Goal: Task Accomplishment & Management: Use online tool/utility

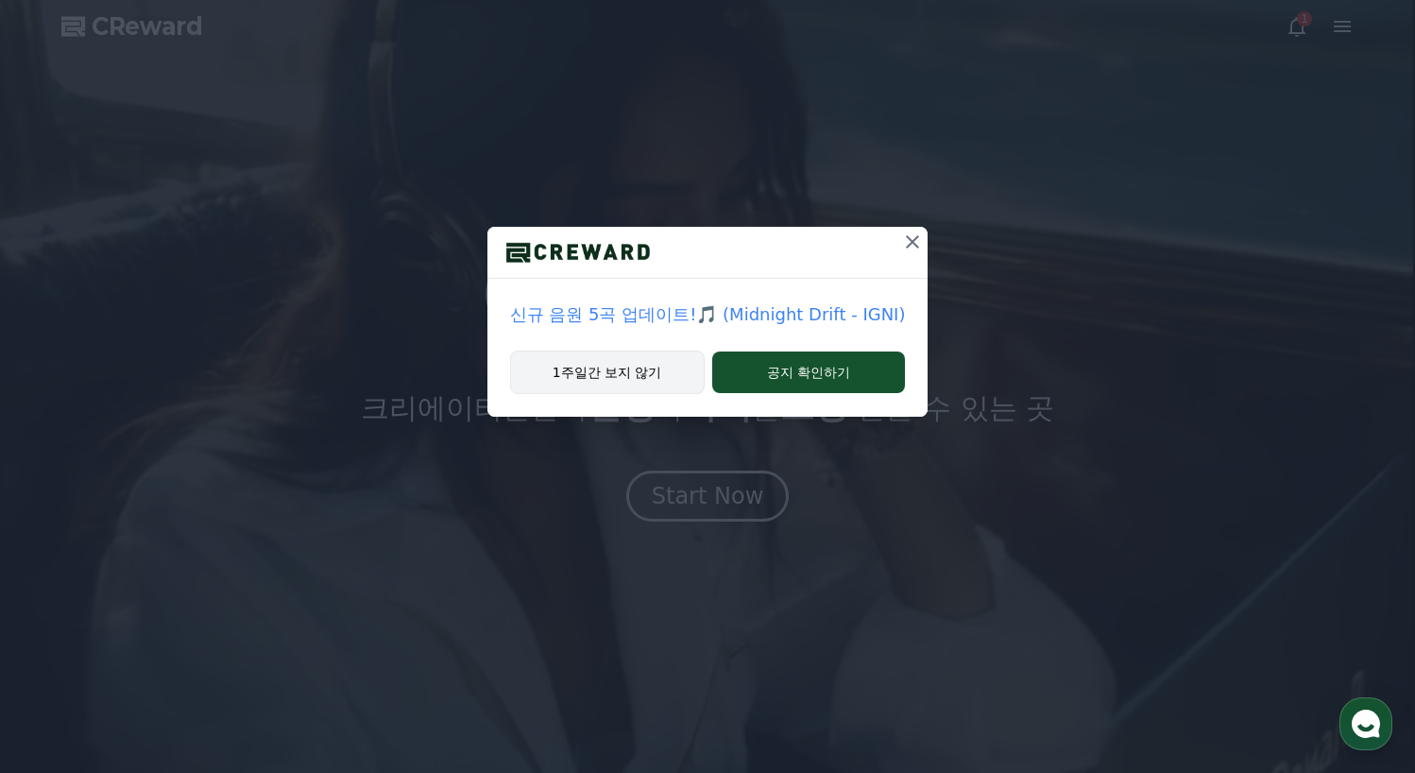
click at [632, 369] on button "1주일간 보지 않기" at bounding box center [607, 372] width 195 height 43
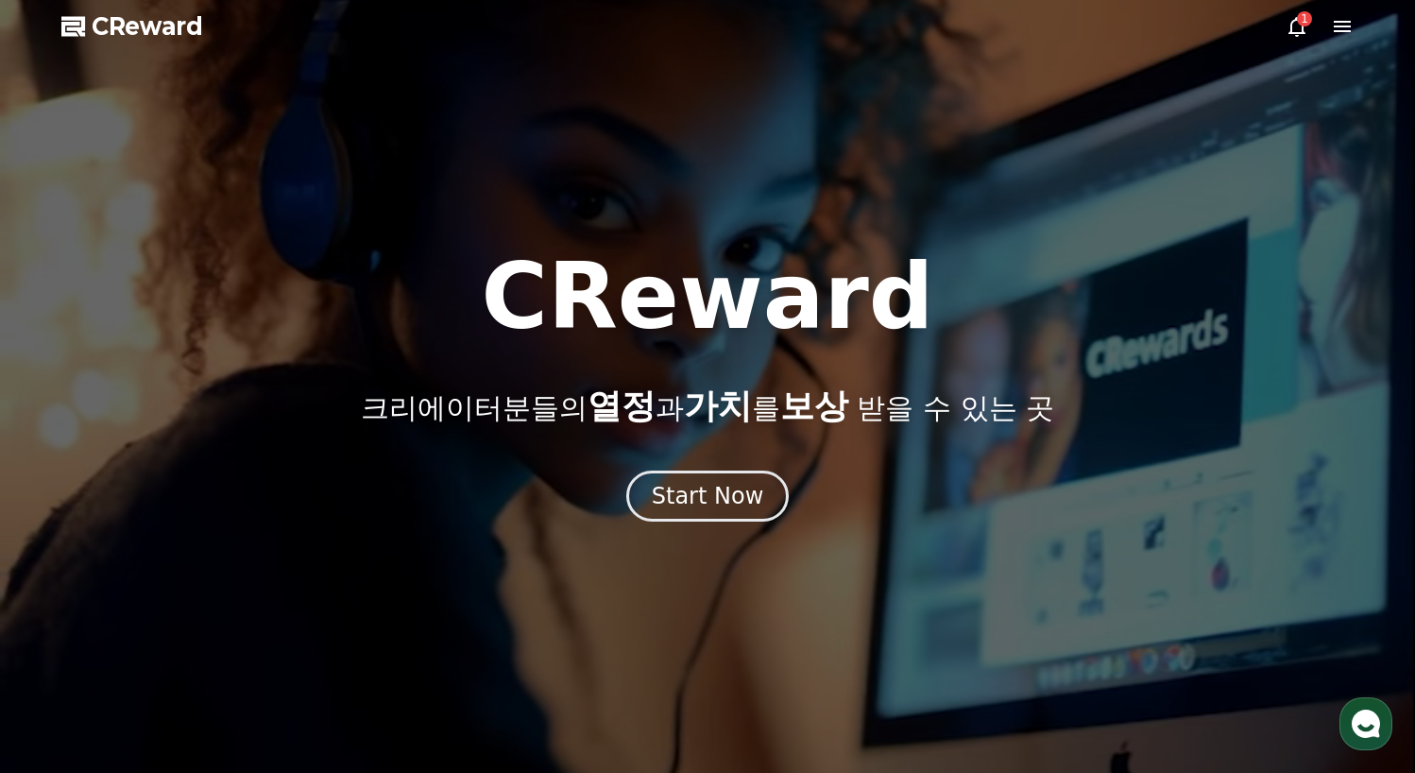
click at [1295, 28] on icon at bounding box center [1297, 26] width 23 height 23
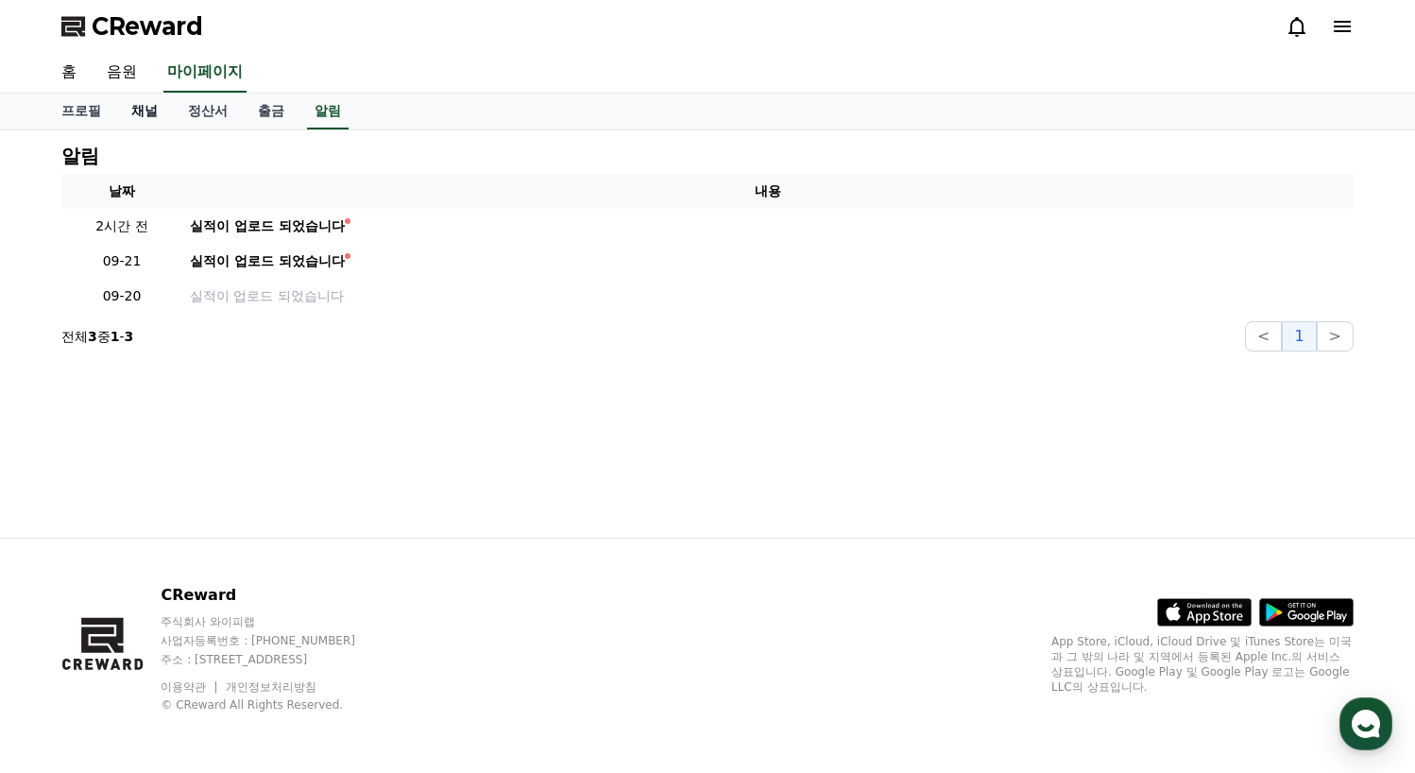
click at [135, 111] on link "채널" at bounding box center [144, 112] width 57 height 36
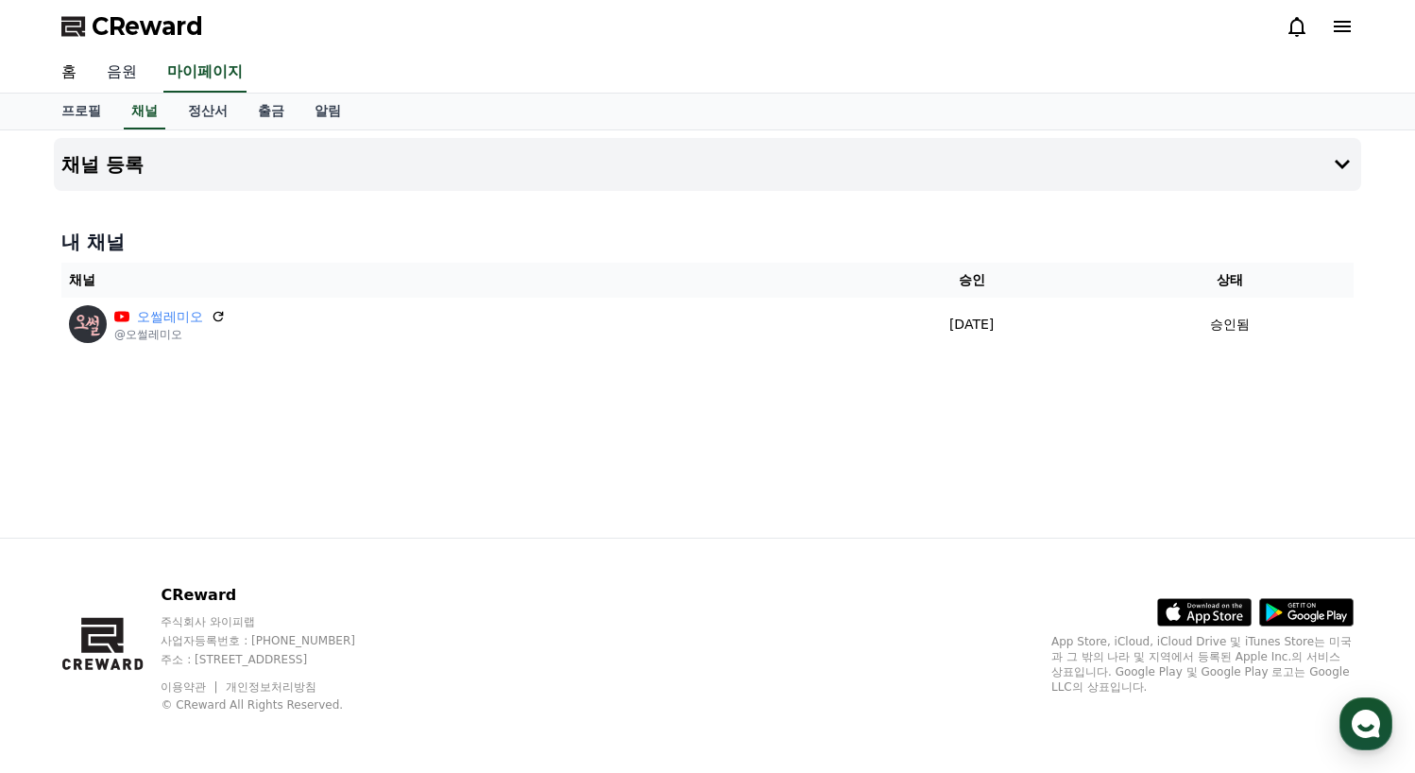
click at [121, 76] on link "음원" at bounding box center [122, 73] width 60 height 40
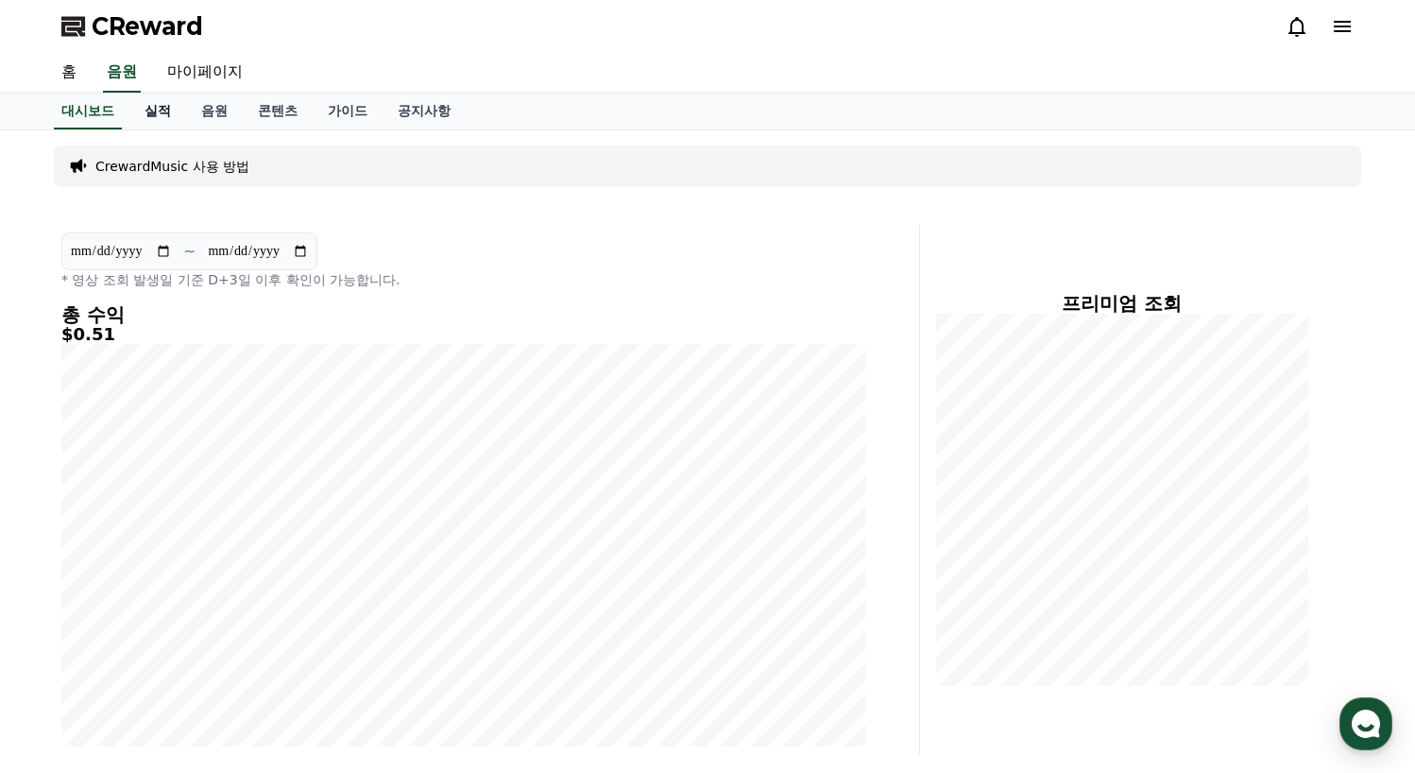
click at [159, 112] on link "실적" at bounding box center [157, 112] width 57 height 36
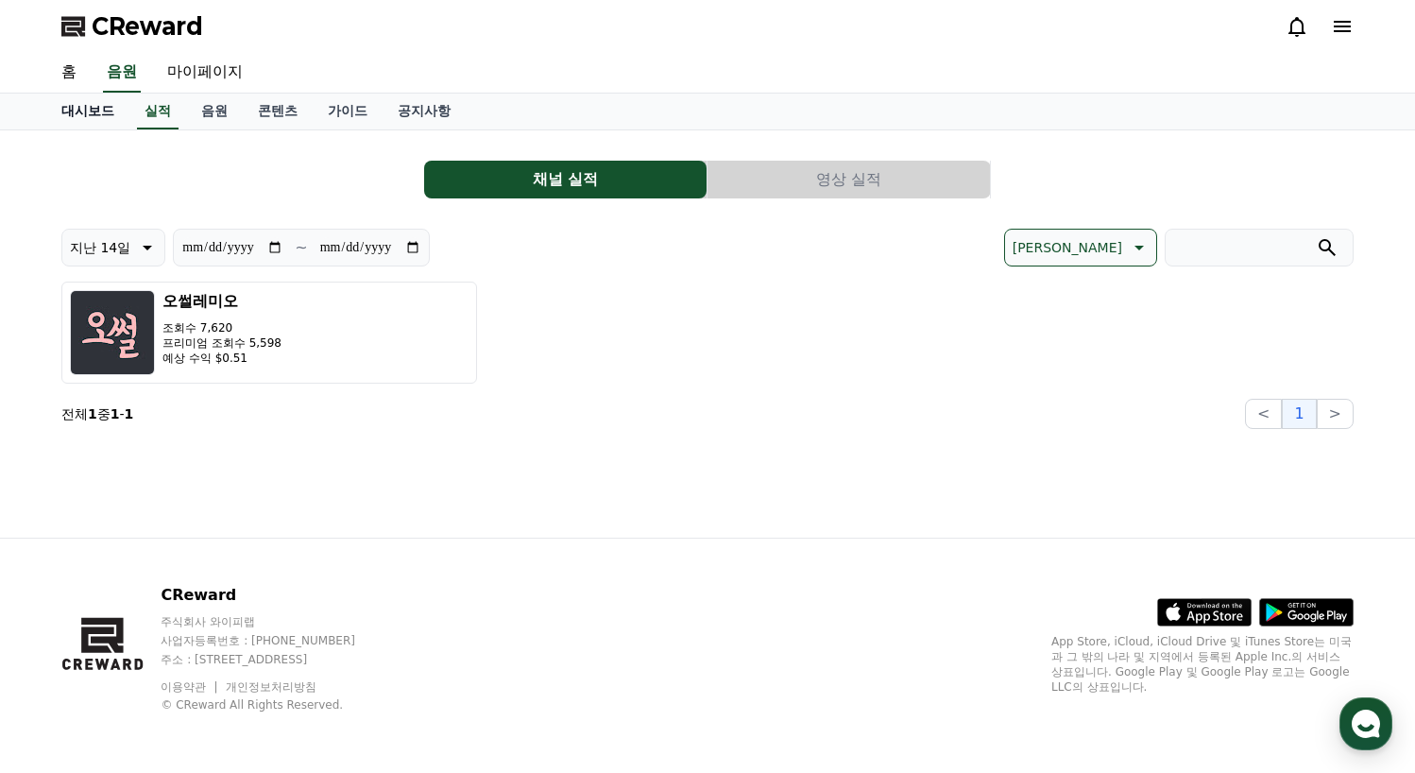
click at [104, 112] on link "대시보드" at bounding box center [87, 112] width 83 height 36
